Goal: Task Accomplishment & Management: Use online tool/utility

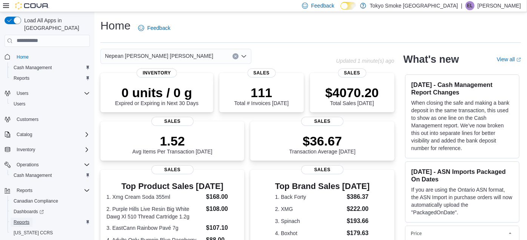
click at [27, 219] on span "Reports" at bounding box center [22, 222] width 16 height 6
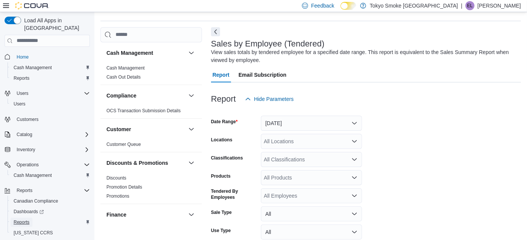
scroll to position [25, 0]
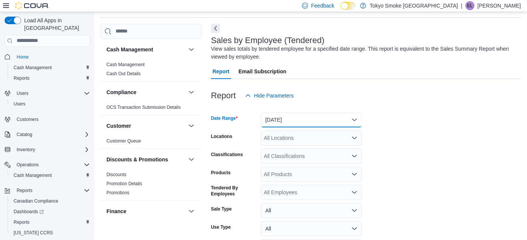
click at [298, 115] on button "[DATE]" at bounding box center [311, 119] width 101 height 15
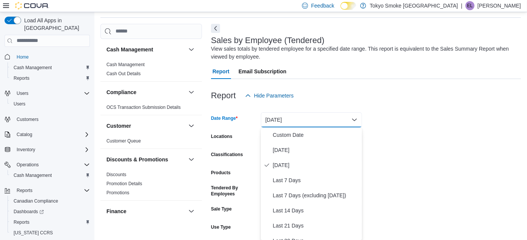
scroll to position [25, 0]
click at [290, 150] on span "[DATE]" at bounding box center [316, 149] width 86 height 9
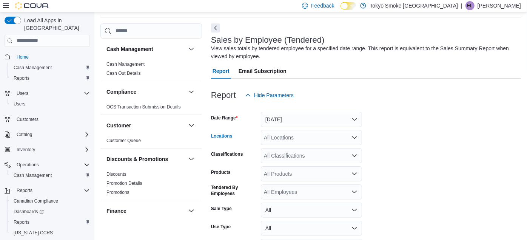
click at [294, 140] on div "All Locations" at bounding box center [311, 137] width 101 height 15
type input "****"
click at [296, 147] on span "Nepean [PERSON_NAME] [PERSON_NAME]" at bounding box center [335, 151] width 108 height 8
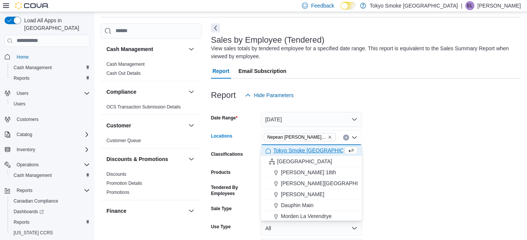
click at [410, 118] on form "Date Range [DATE] Locations [GEOGRAPHIC_DATA] [PERSON_NAME][GEOGRAPHIC_DATA][PE…" at bounding box center [366, 189] width 310 height 172
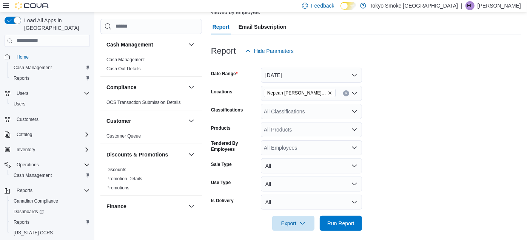
scroll to position [75, 0]
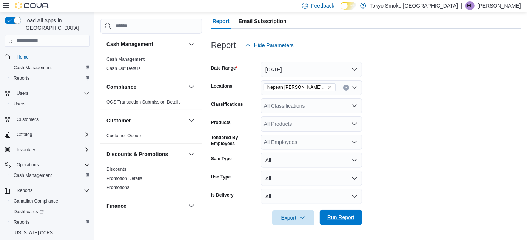
click at [334, 220] on span "Run Report" at bounding box center [340, 217] width 27 height 8
